Goal: Task Accomplishment & Management: Complete application form

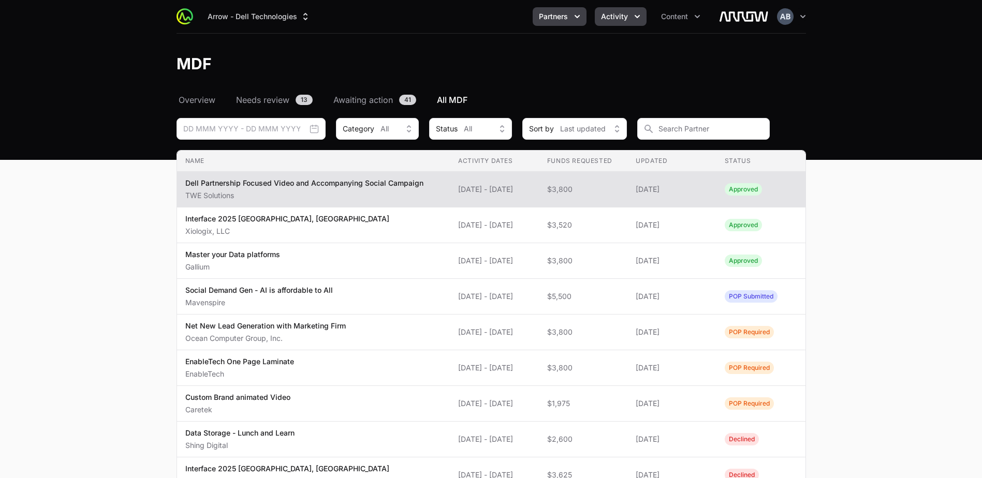
click at [579, 17] on icon "Partners menu" at bounding box center [577, 16] width 10 height 10
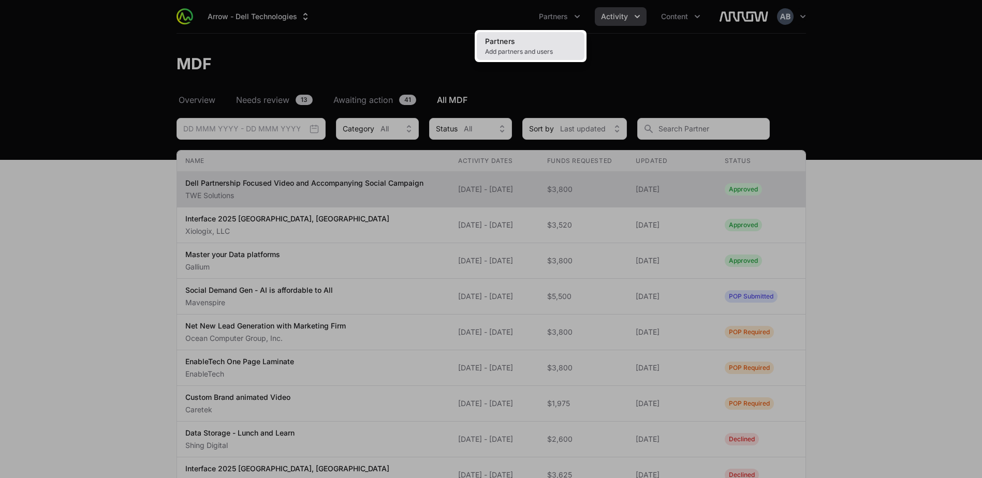
click at [545, 33] on link "Partners Add partners and users" at bounding box center [531, 46] width 108 height 28
click at [539, 48] on span "Add partners and users" at bounding box center [530, 52] width 91 height 8
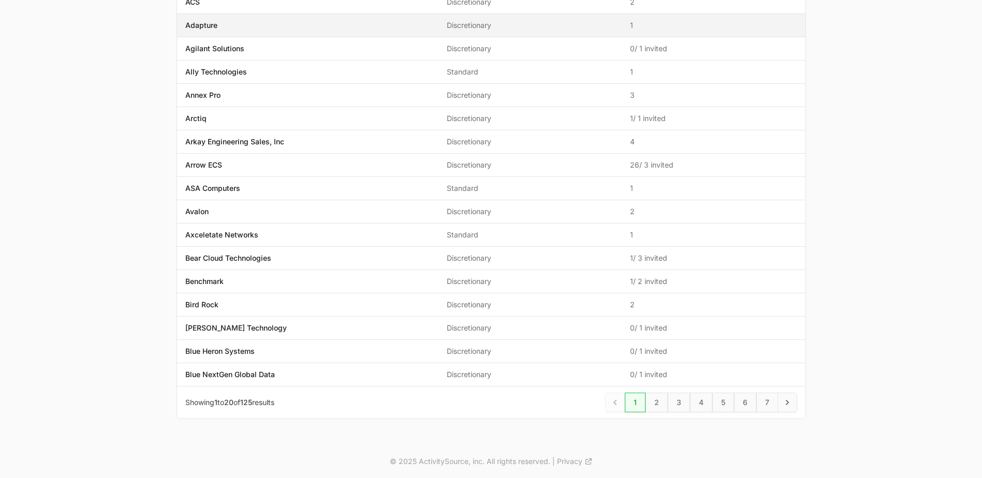
scroll to position [240, 0]
click at [675, 402] on link "3" at bounding box center [679, 402] width 22 height 20
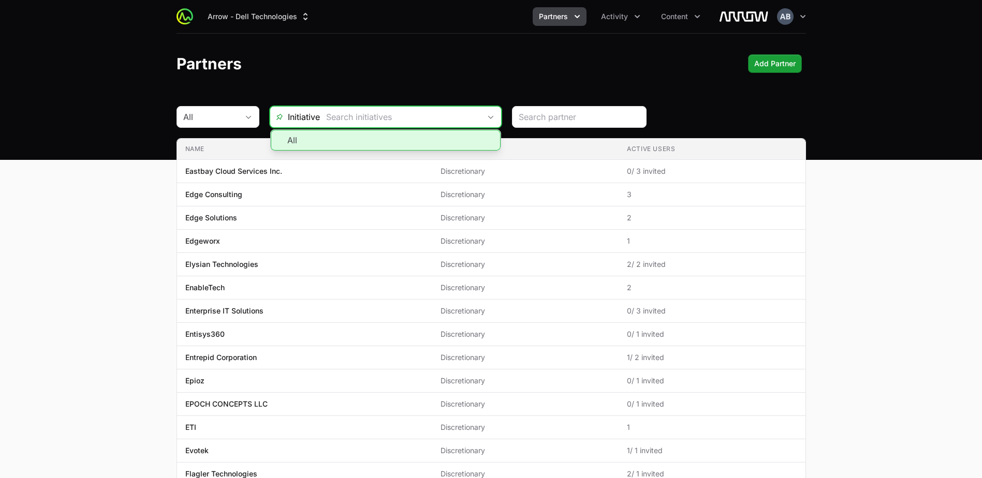
click at [349, 115] on input "text" at bounding box center [400, 117] width 160 height 21
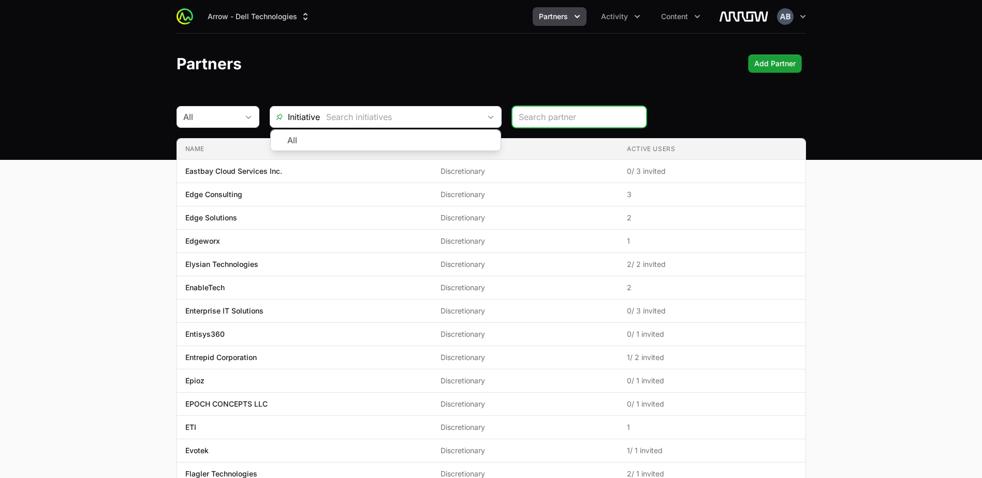
click at [578, 117] on input "search" at bounding box center [579, 117] width 121 height 12
type input "GG"
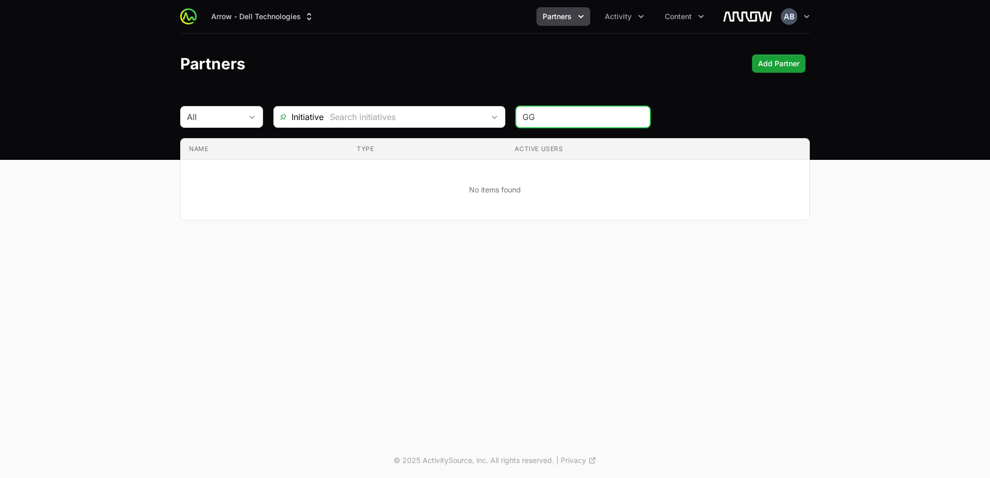
drag, startPoint x: 492, startPoint y: 115, endPoint x: 443, endPoint y: 116, distance: 49.2
click at [460, 115] on div "All Initiative GG" at bounding box center [494, 117] width 629 height 22
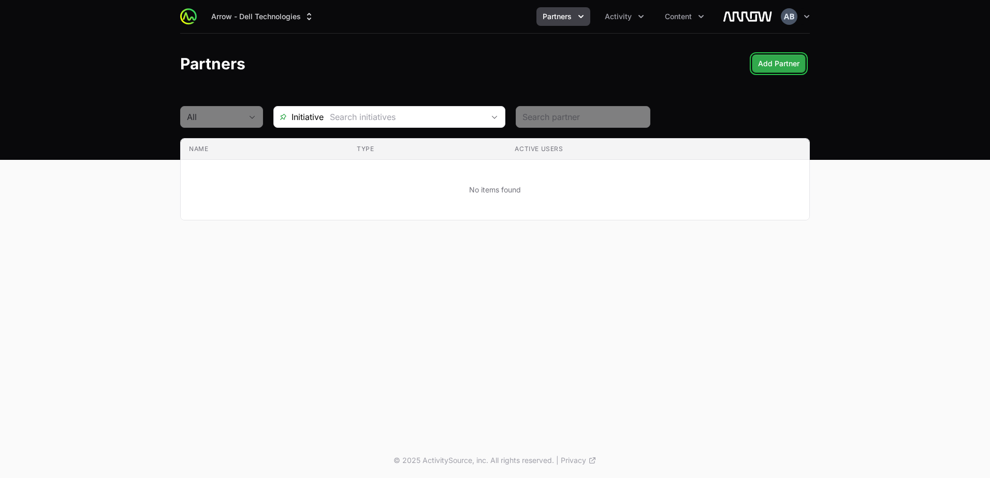
click at [799, 56] on button "Add Partner" at bounding box center [779, 63] width 54 height 19
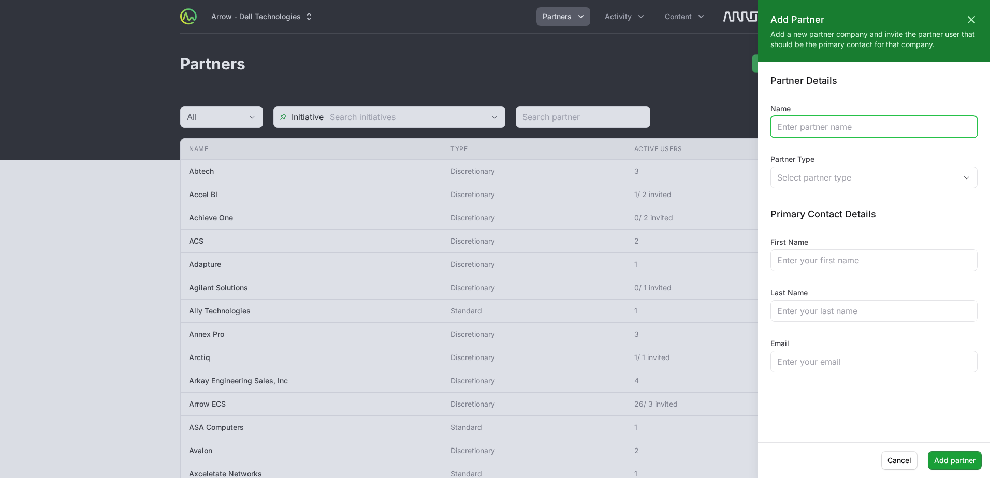
click at [840, 130] on input "Name" at bounding box center [874, 127] width 194 height 12
type input "GG Teq"
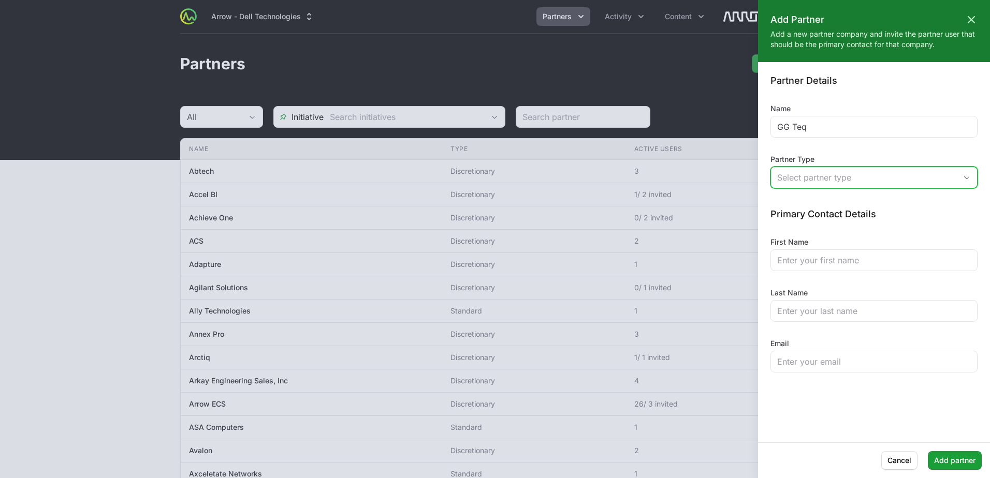
click at [868, 180] on div "Select partner type" at bounding box center [866, 177] width 179 height 12
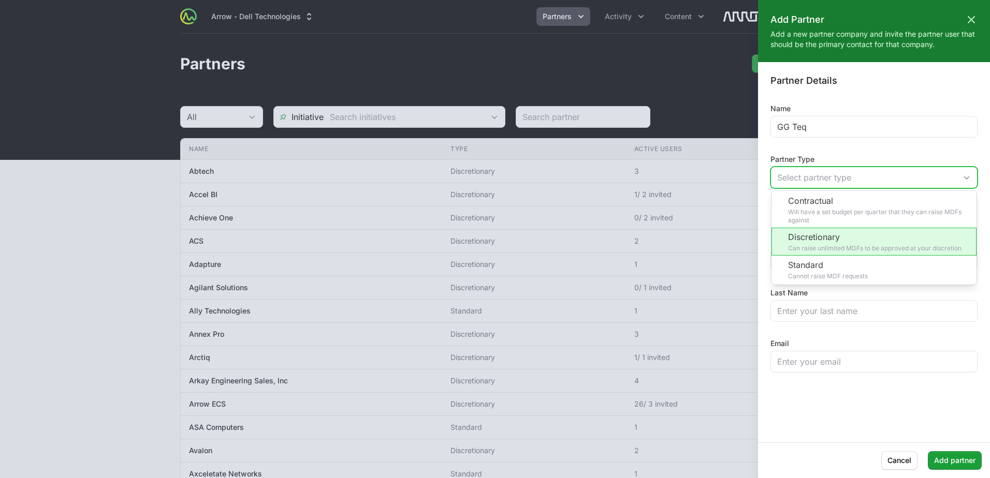
click at [859, 241] on li "Discretionary Can raise unlimited MDFs to be approved at your discretion" at bounding box center [873, 242] width 205 height 28
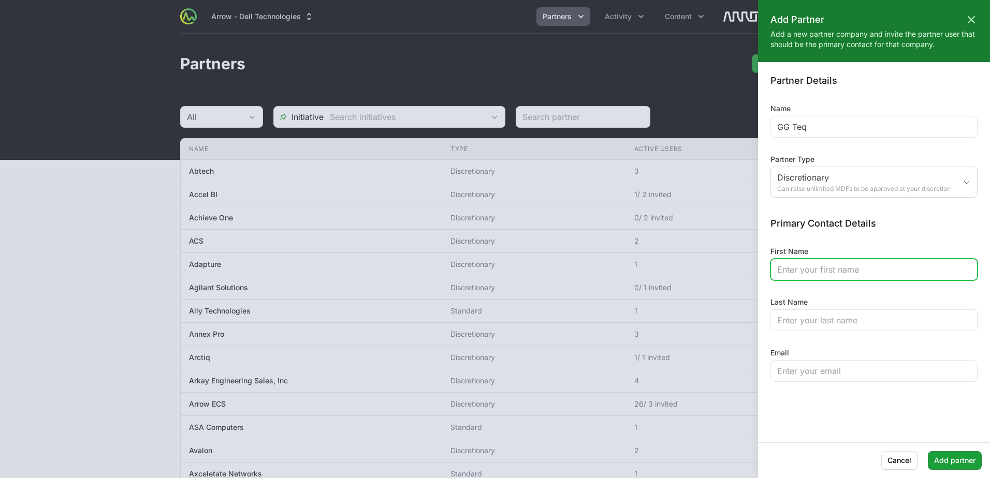
click at [823, 270] on input "First Name" at bounding box center [874, 269] width 194 height 12
type input "Rookie"
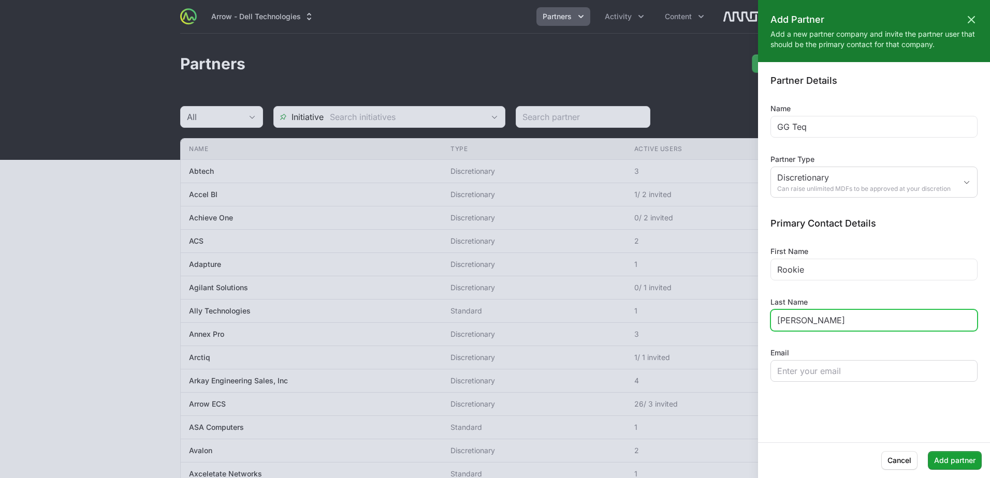
type input "[PERSON_NAME]"
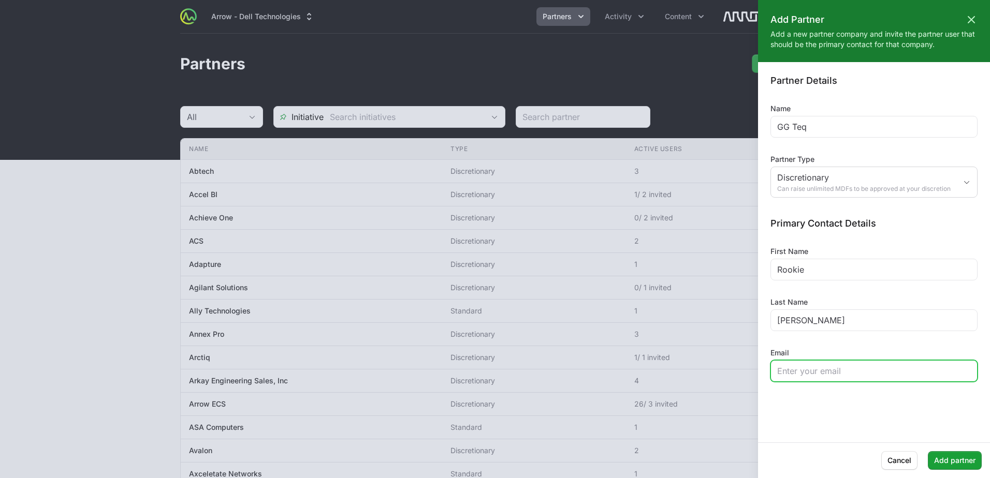
click at [849, 371] on input "Email" at bounding box center [874, 371] width 194 height 12
click at [804, 372] on input "Email" at bounding box center [874, 371] width 194 height 12
paste input "[EMAIL_ADDRESS][PERSON_NAME][DOMAIN_NAME]"
type input "[EMAIL_ADDRESS][PERSON_NAME][DOMAIN_NAME]"
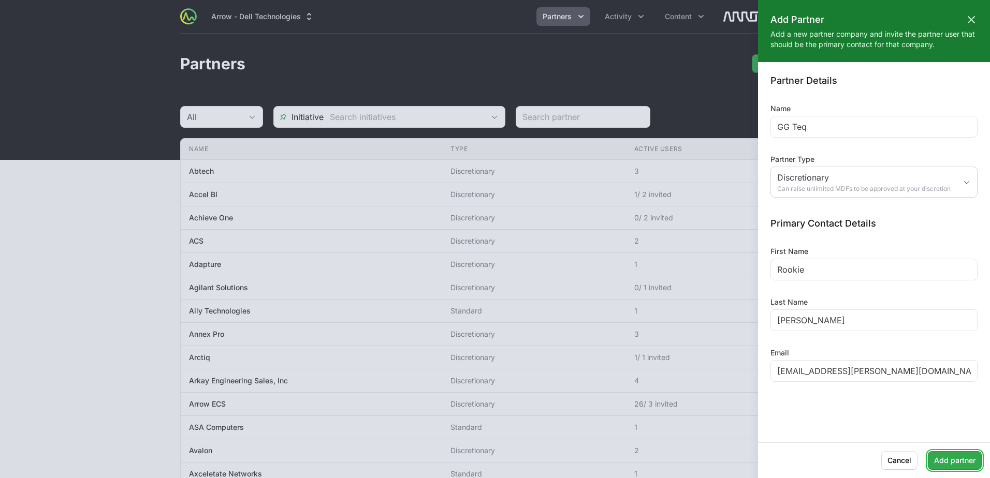
click at [943, 465] on span "Add partner" at bounding box center [954, 460] width 41 height 12
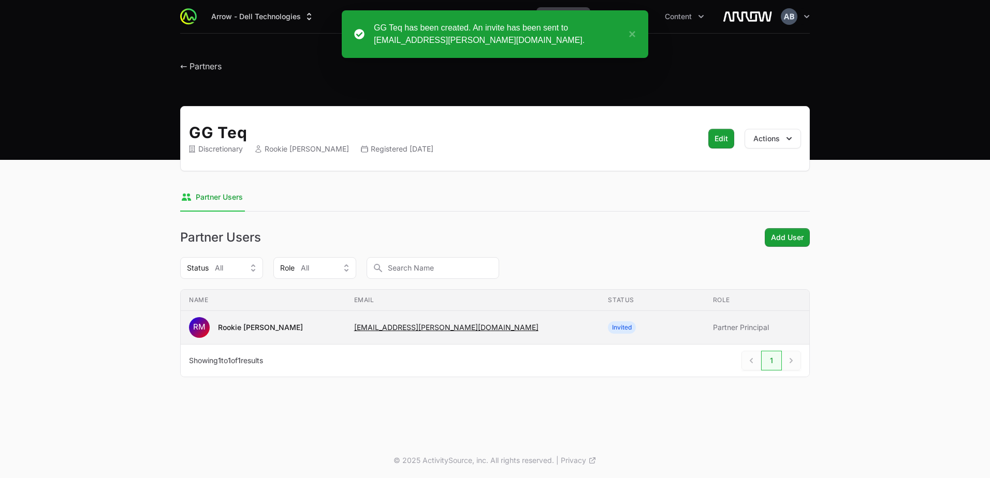
click at [648, 329] on span "Invited" at bounding box center [652, 327] width 88 height 12
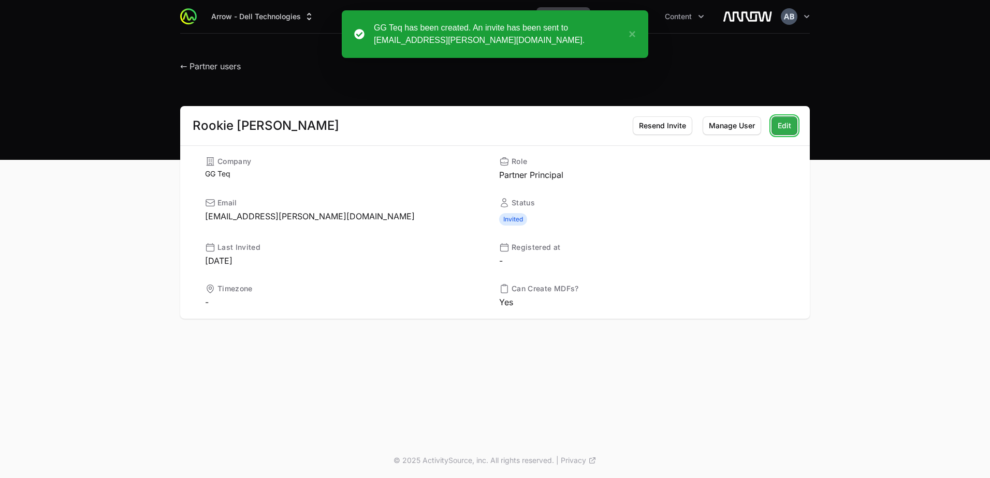
click at [792, 122] on button "Edit" at bounding box center [784, 125] width 26 height 19
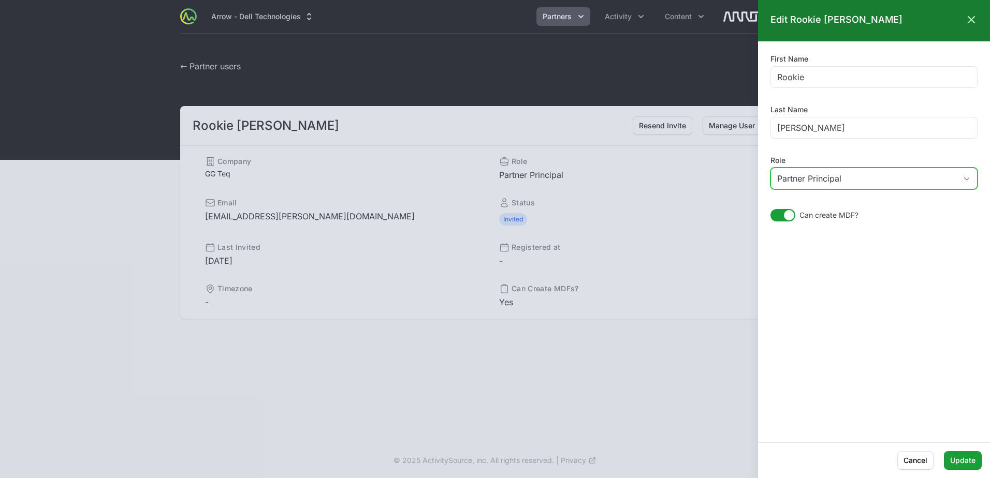
click at [844, 176] on div "Partner Principal" at bounding box center [866, 178] width 179 height 12
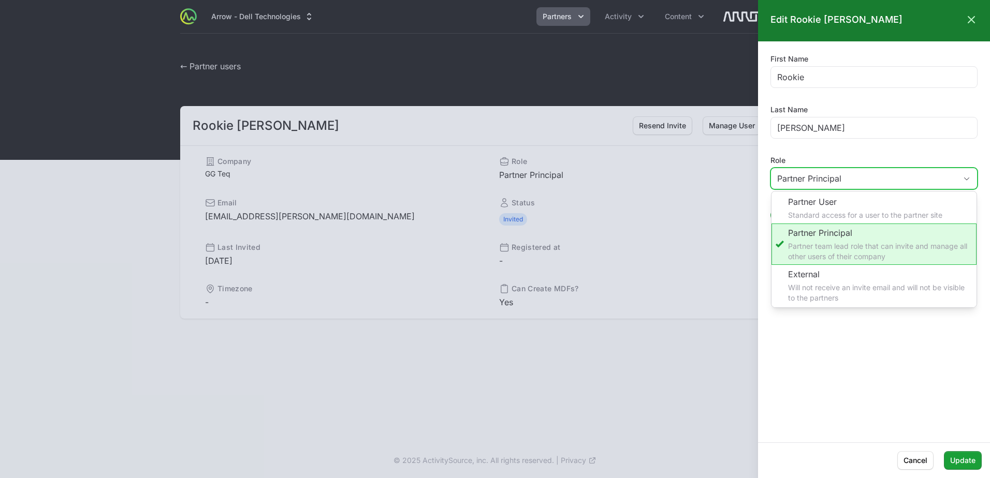
click at [844, 176] on div "Partner Principal" at bounding box center [866, 178] width 179 height 12
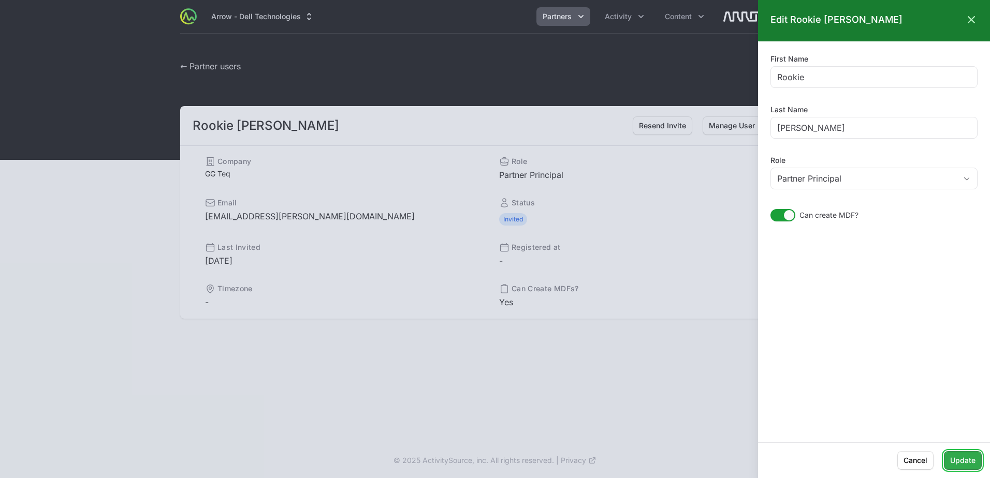
click at [961, 466] on span "Update" at bounding box center [962, 460] width 25 height 12
